Goal: Find specific page/section: Find specific page/section

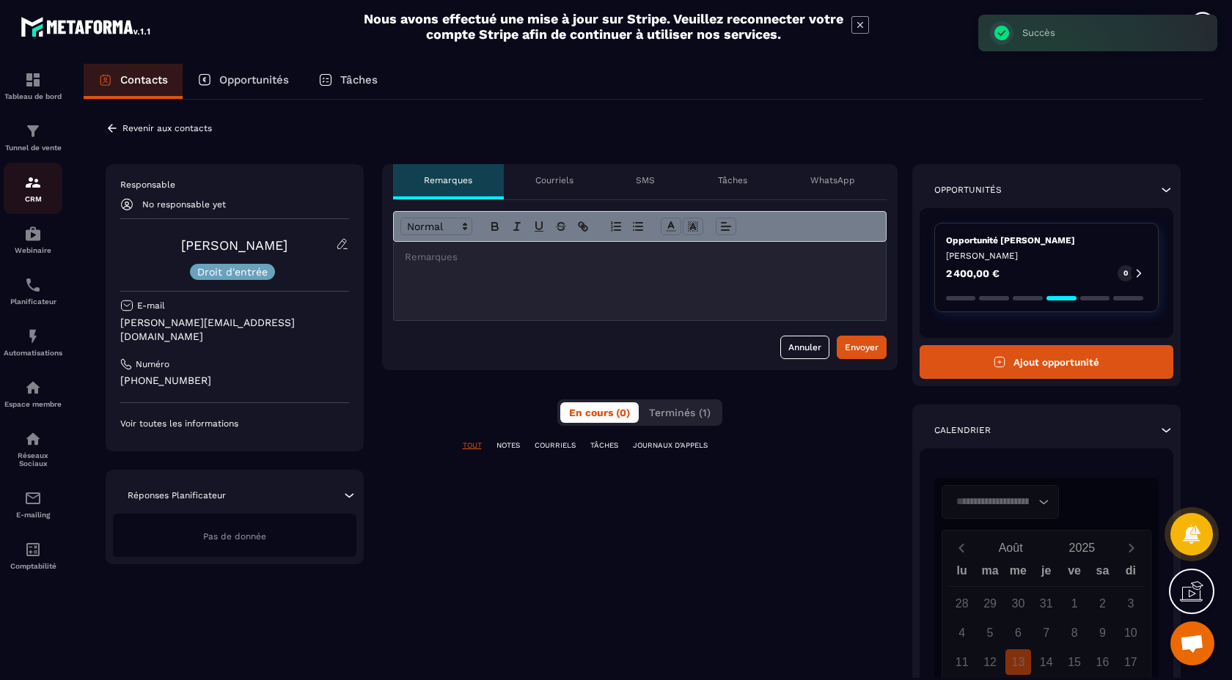
click at [29, 191] on img at bounding box center [33, 183] width 18 height 18
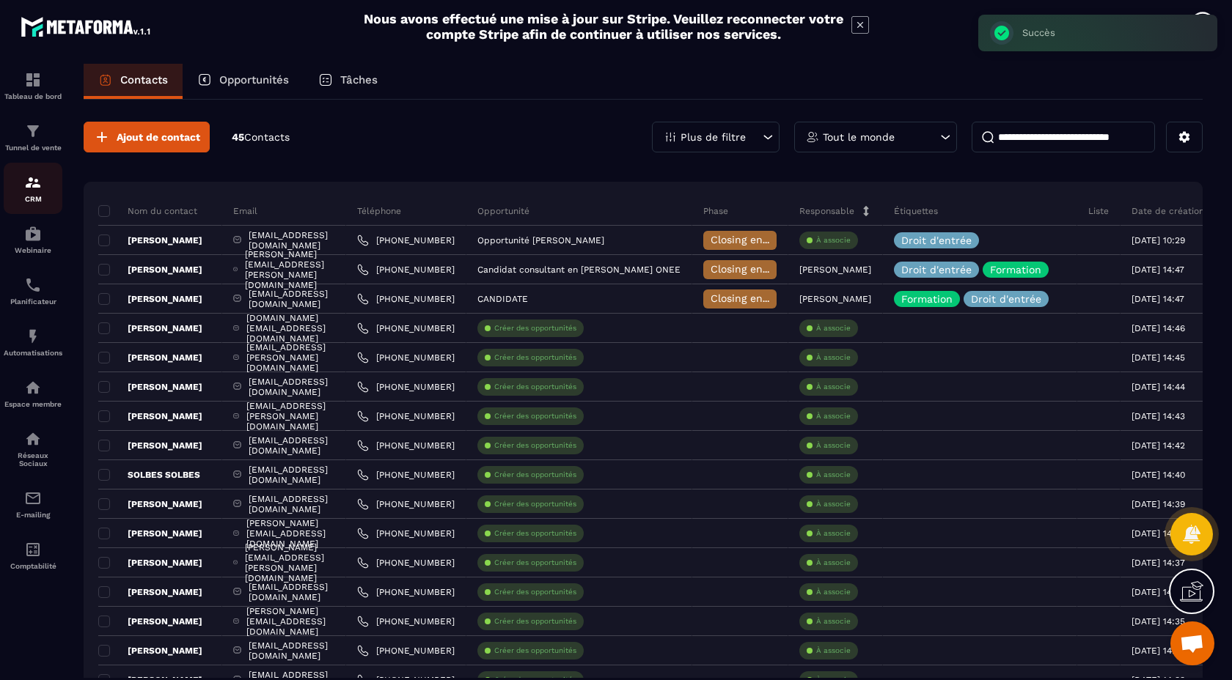
click at [29, 191] on img at bounding box center [33, 183] width 18 height 18
click at [529, 210] on p "Opportunité" at bounding box center [503, 211] width 52 height 12
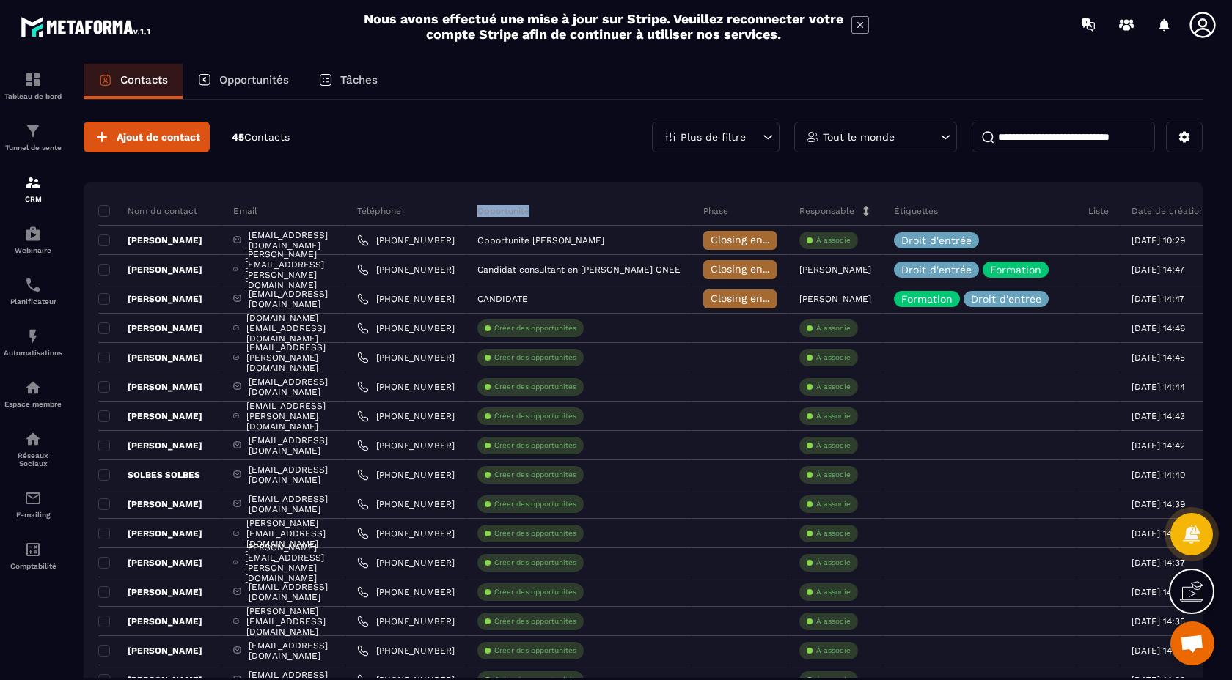
click at [529, 210] on p "Opportunité" at bounding box center [503, 211] width 52 height 12
click at [248, 78] on p "Opportunités" at bounding box center [254, 79] width 70 height 13
